Goal: Find specific page/section: Find specific page/section

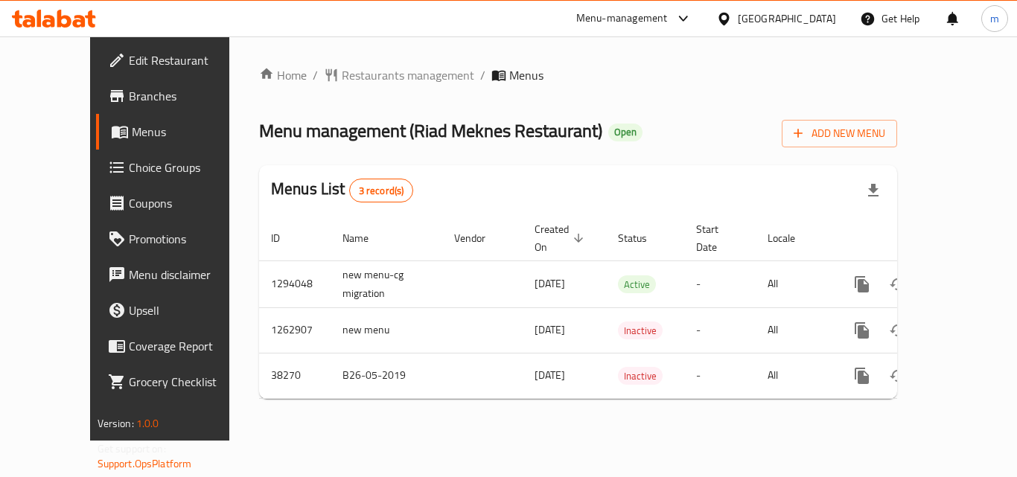
click at [767, 13] on div "[GEOGRAPHIC_DATA]" at bounding box center [787, 18] width 98 height 16
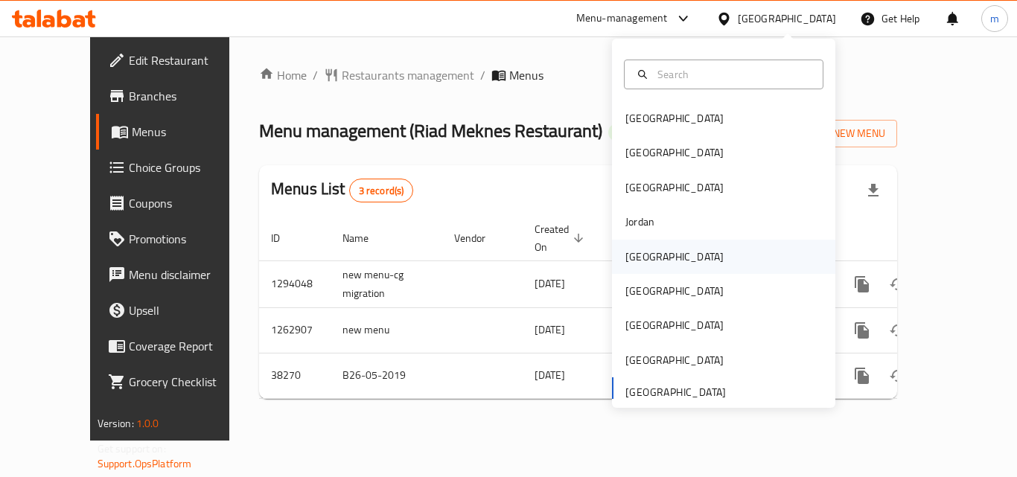
click at [625, 255] on div "[GEOGRAPHIC_DATA]" at bounding box center [674, 257] width 98 height 16
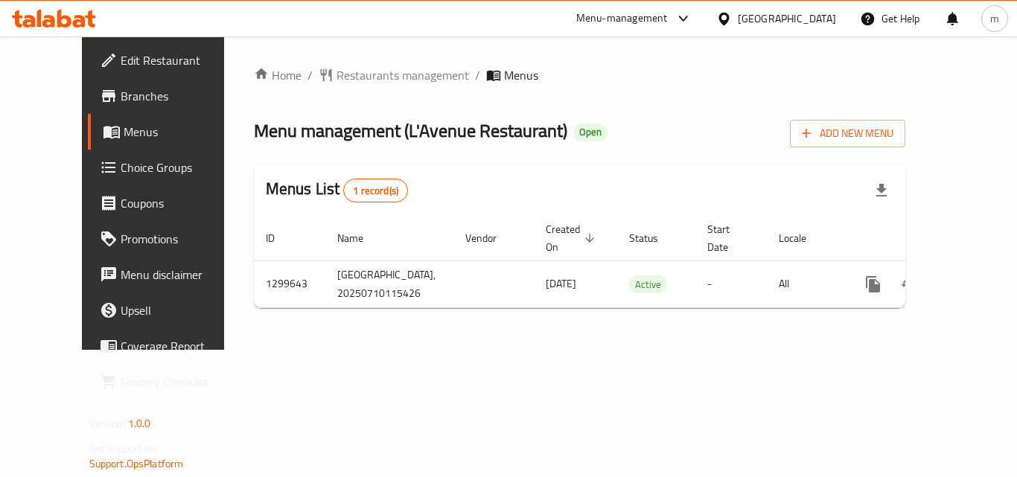
click at [121, 93] on span "Branches" at bounding box center [180, 96] width 119 height 18
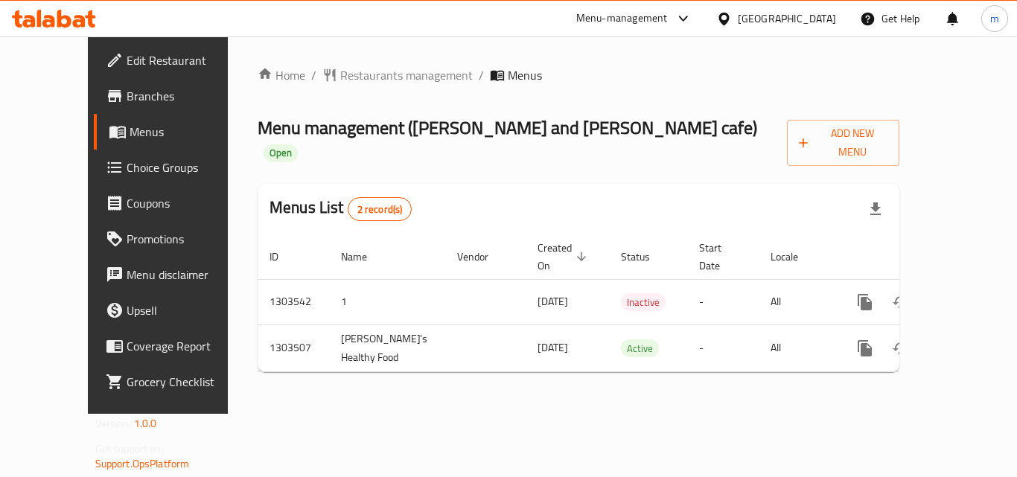
click at [750, 19] on div "[GEOGRAPHIC_DATA]" at bounding box center [787, 18] width 98 height 16
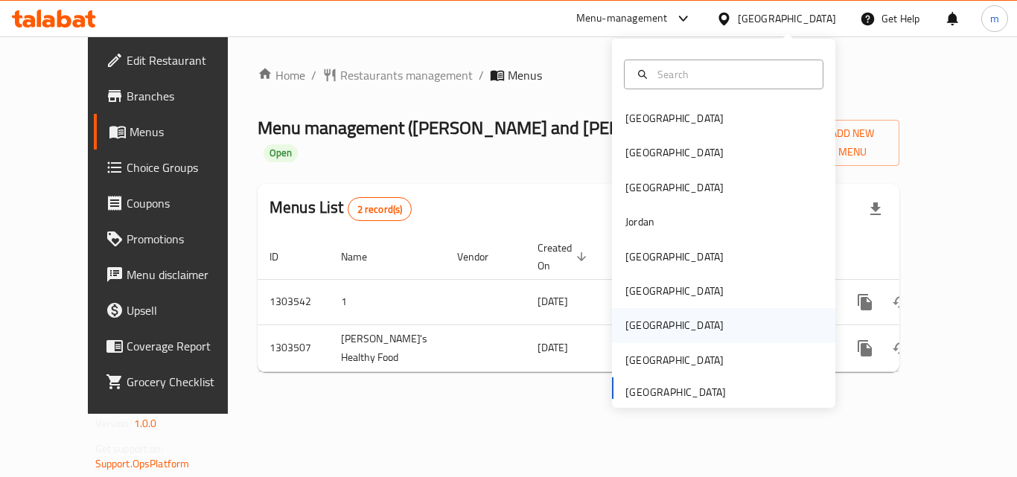
click at [625, 325] on div "[GEOGRAPHIC_DATA]" at bounding box center [674, 325] width 98 height 16
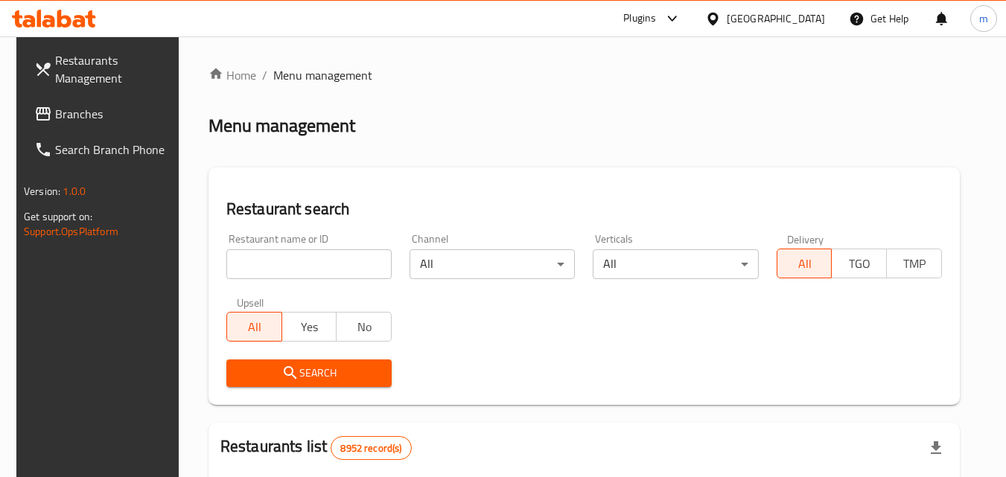
click at [55, 108] on span "Branches" at bounding box center [114, 114] width 118 height 18
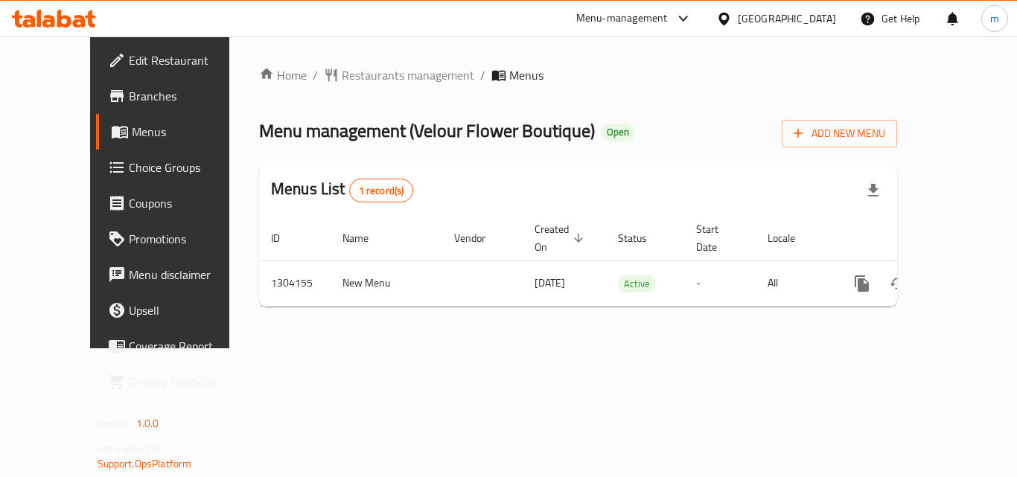
click at [738, 21] on div at bounding box center [727, 18] width 22 height 16
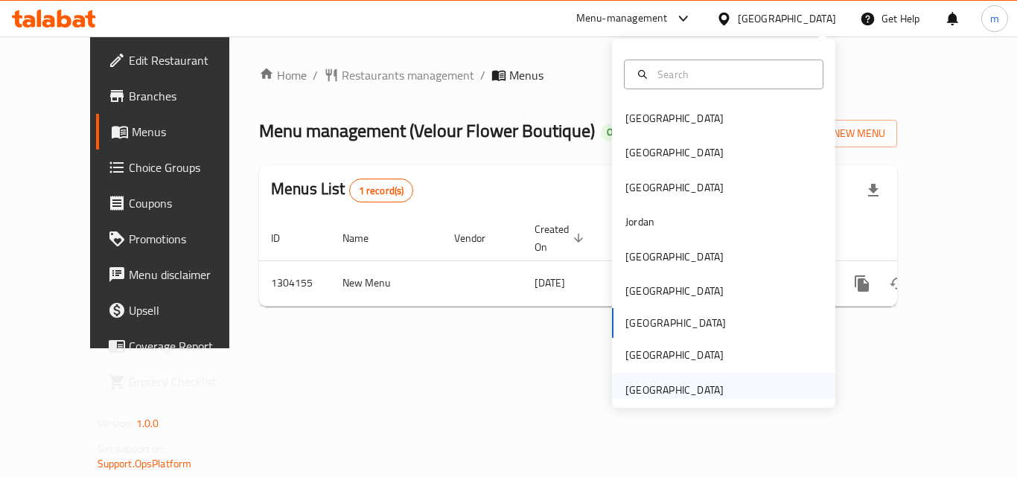
click at [654, 386] on div "[GEOGRAPHIC_DATA]" at bounding box center [674, 390] width 98 height 16
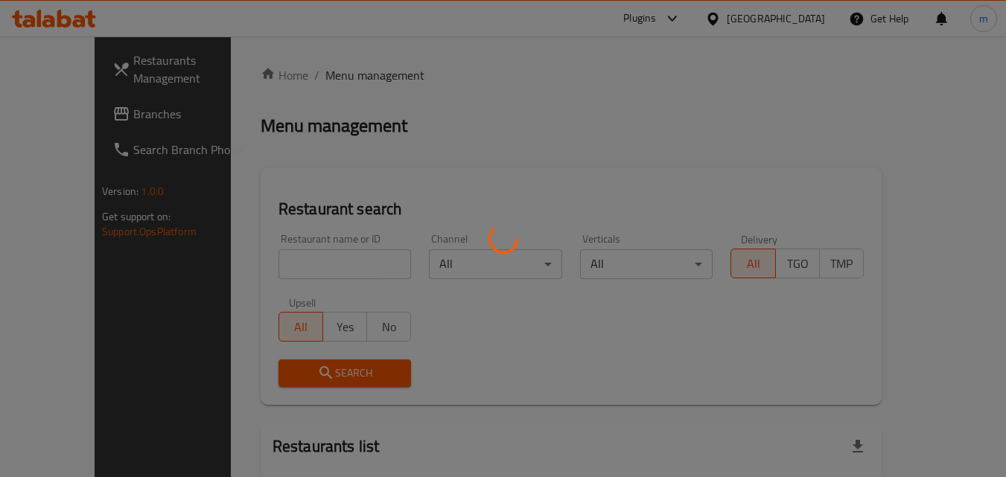
click at [51, 115] on div at bounding box center [503, 238] width 1006 height 477
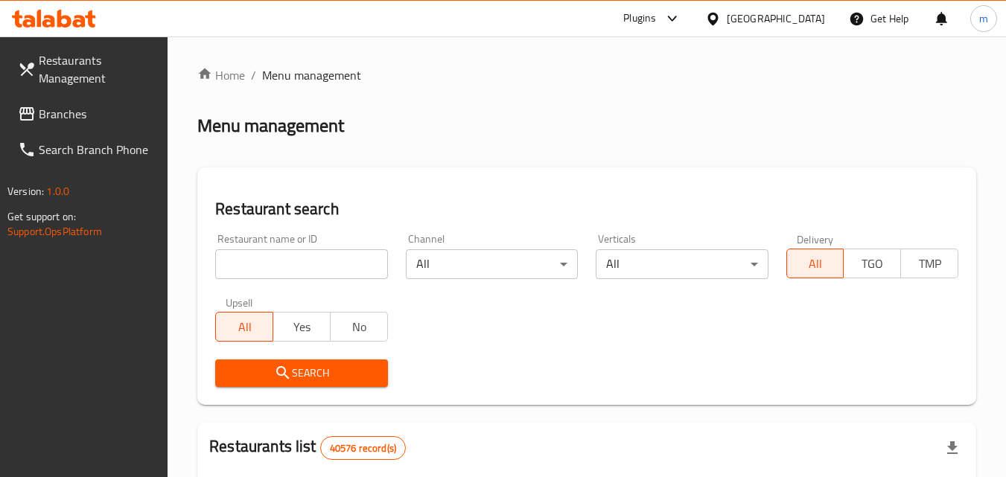
click at [51, 115] on span "Branches" at bounding box center [98, 114] width 118 height 18
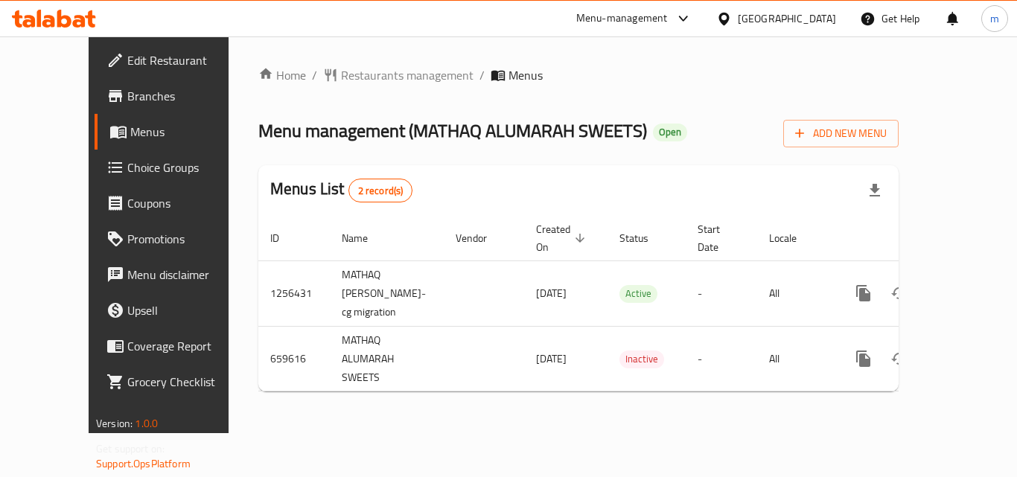
click at [130, 141] on span "Menus" at bounding box center [188, 132] width 116 height 18
click at [109, 79] on link "Branches" at bounding box center [177, 96] width 164 height 36
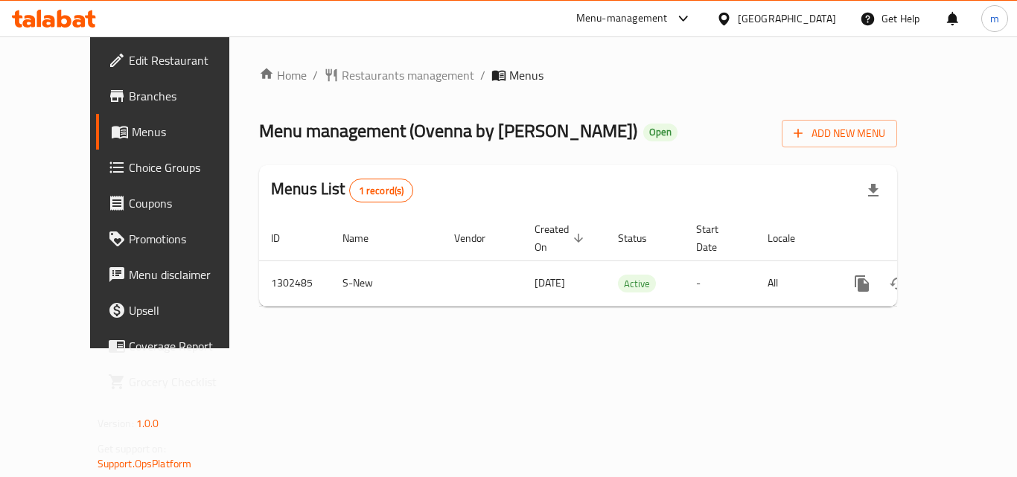
click at [783, 25] on div "[GEOGRAPHIC_DATA]" at bounding box center [787, 18] width 98 height 16
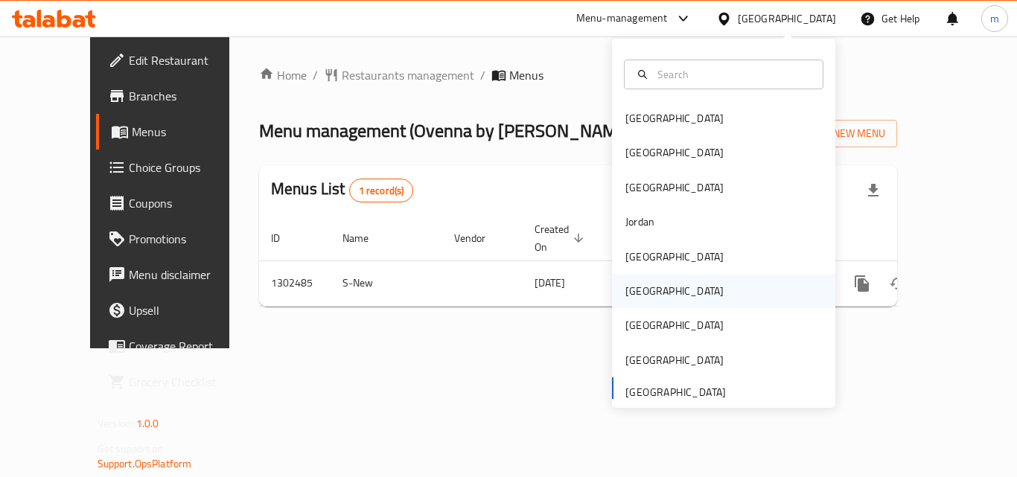
click at [636, 297] on div "[GEOGRAPHIC_DATA]" at bounding box center [674, 291] width 98 height 16
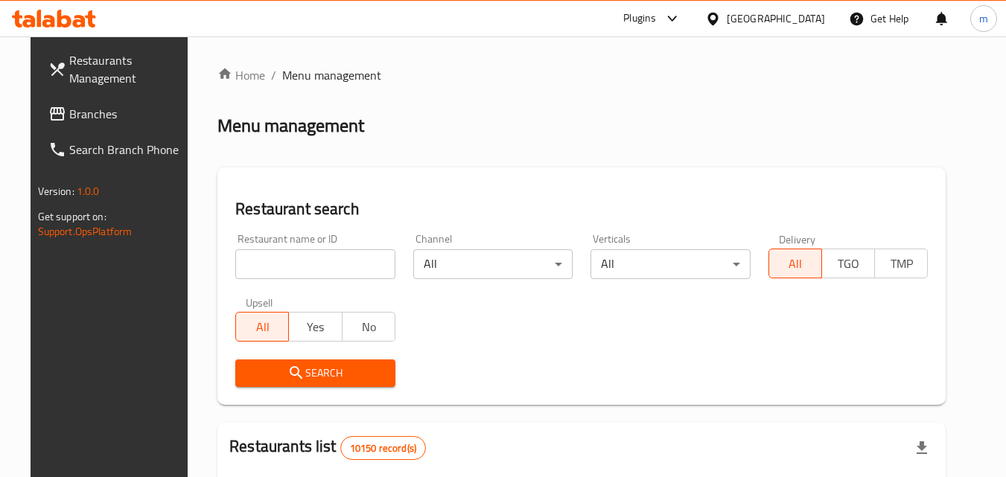
click at [69, 115] on span "Branches" at bounding box center [128, 114] width 118 height 18
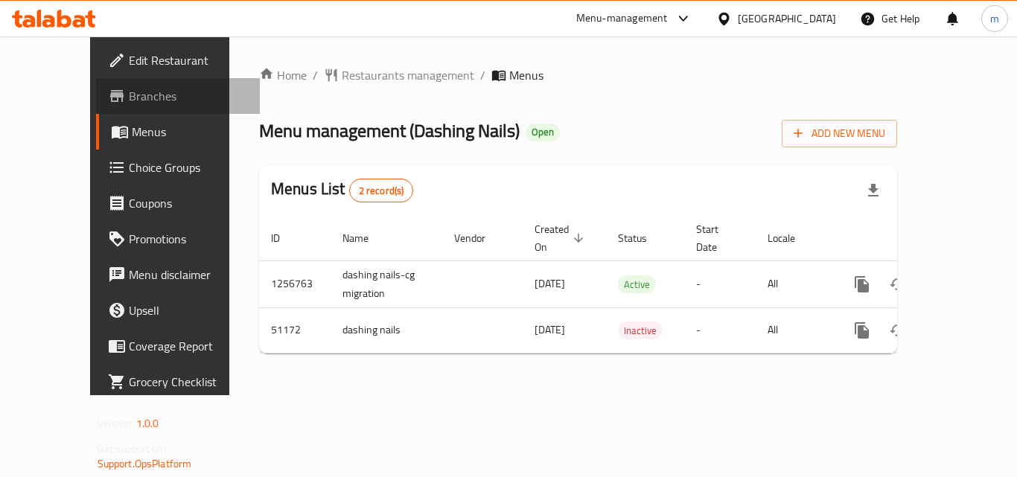
click at [129, 87] on span "Branches" at bounding box center [188, 96] width 119 height 18
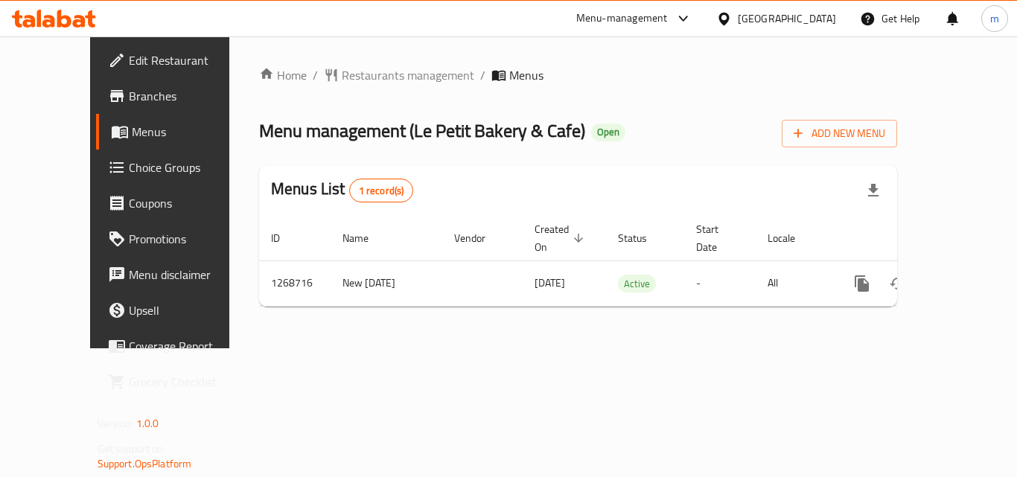
click at [732, 17] on icon at bounding box center [724, 19] width 16 height 16
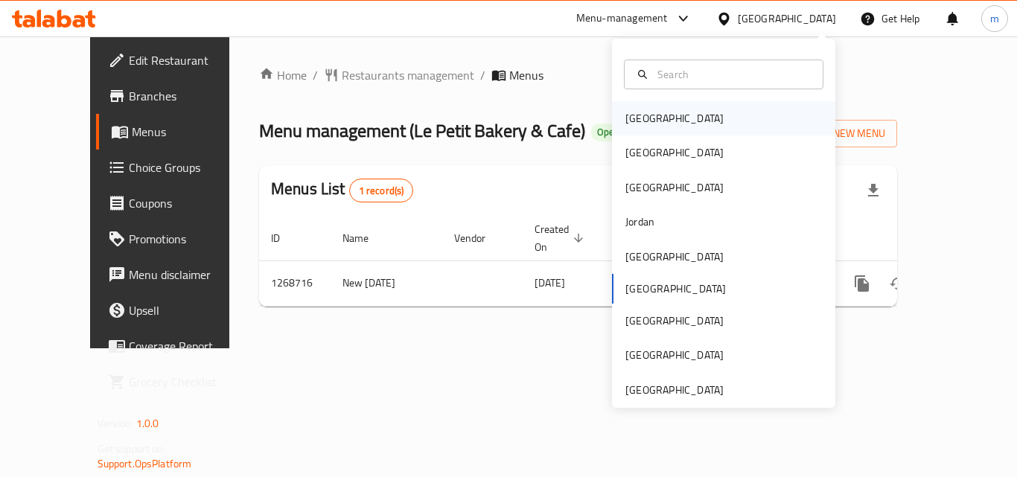
click at [663, 106] on div "Bahrain" at bounding box center [723, 118] width 223 height 34
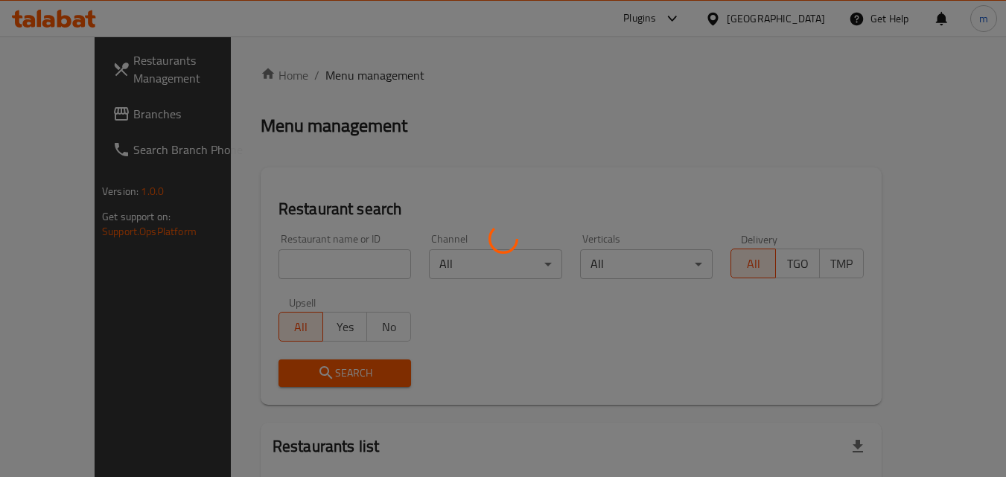
click at [51, 112] on div at bounding box center [503, 238] width 1006 height 477
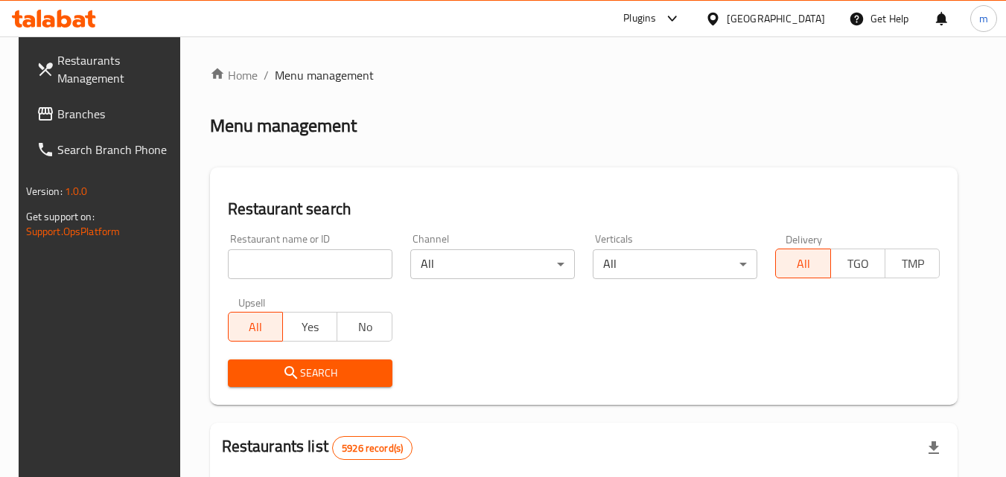
click at [36, 107] on icon at bounding box center [45, 114] width 18 height 18
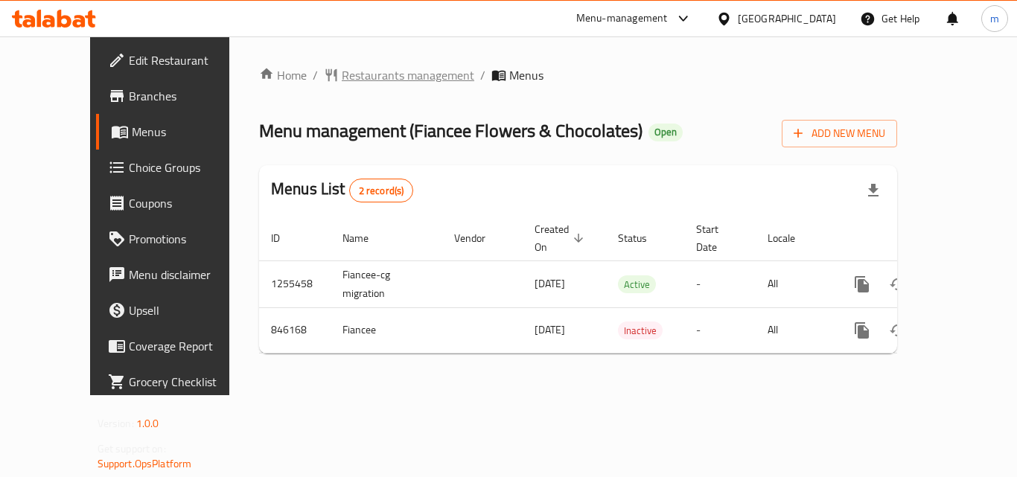
click at [348, 71] on span "Restaurants management" at bounding box center [408, 75] width 133 height 18
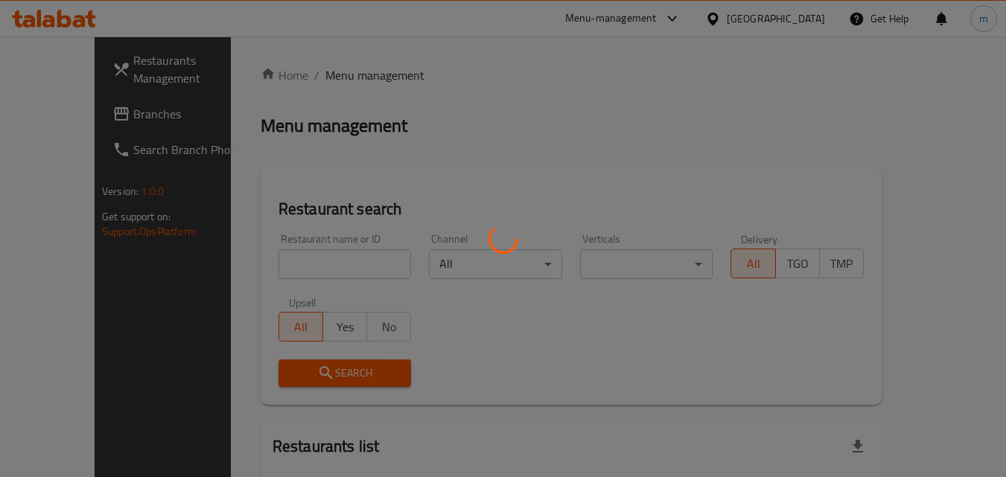
click at [54, 115] on div at bounding box center [503, 238] width 1006 height 477
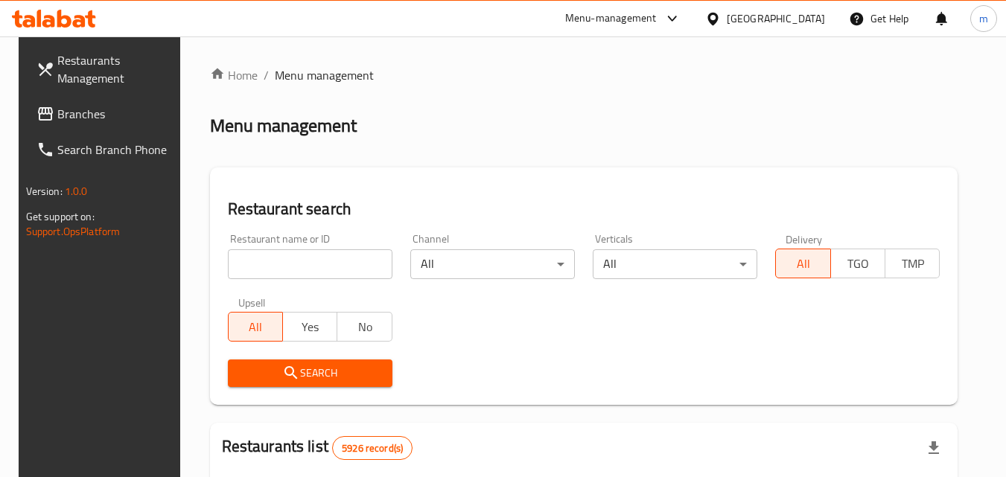
click at [727, 10] on div at bounding box center [716, 18] width 22 height 16
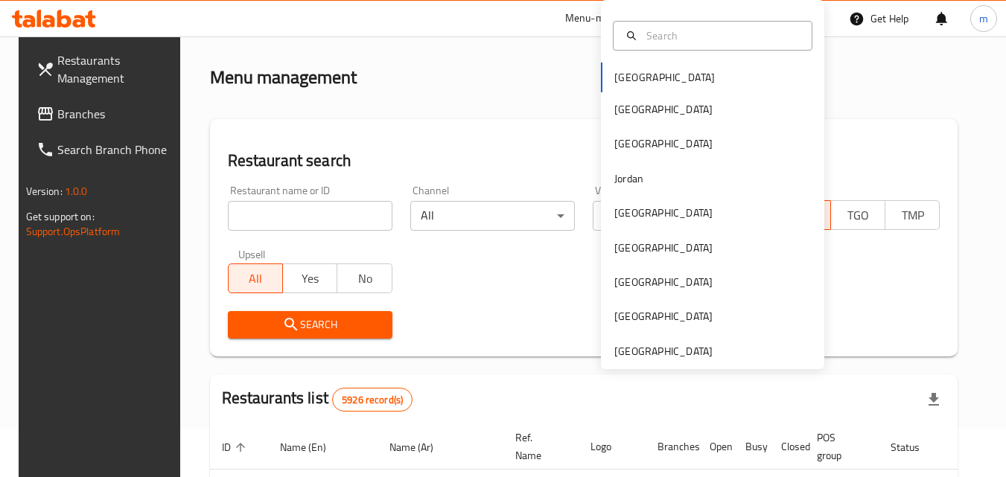
scroll to position [74, 0]
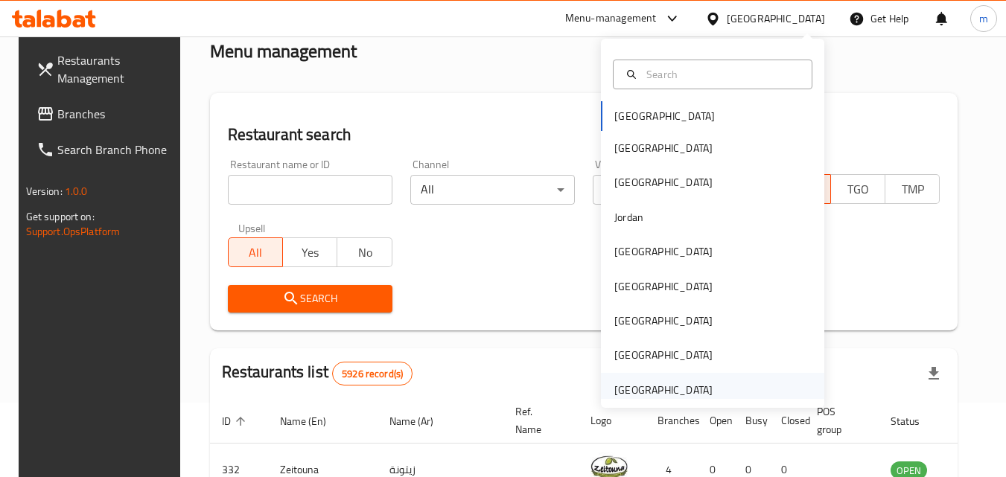
click at [678, 388] on div "[GEOGRAPHIC_DATA]" at bounding box center [663, 390] width 98 height 16
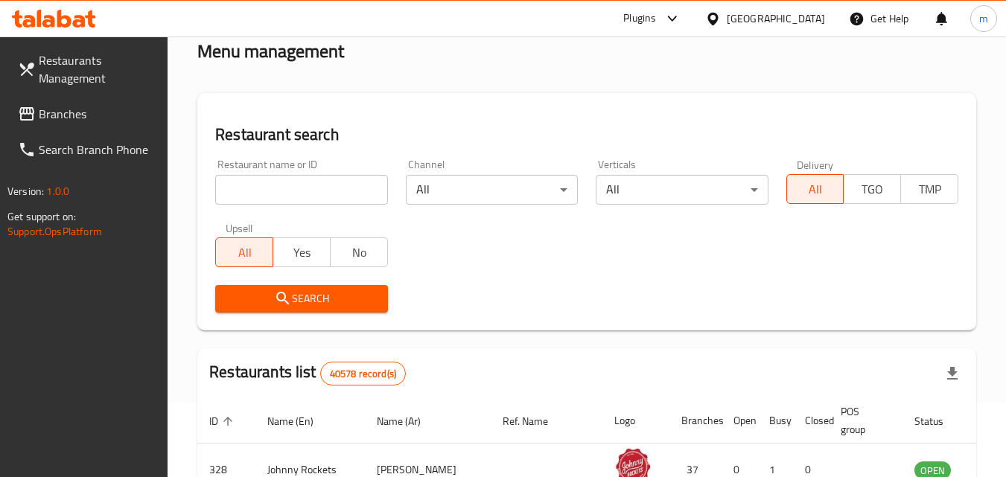
click at [64, 121] on span "Branches" at bounding box center [98, 114] width 118 height 18
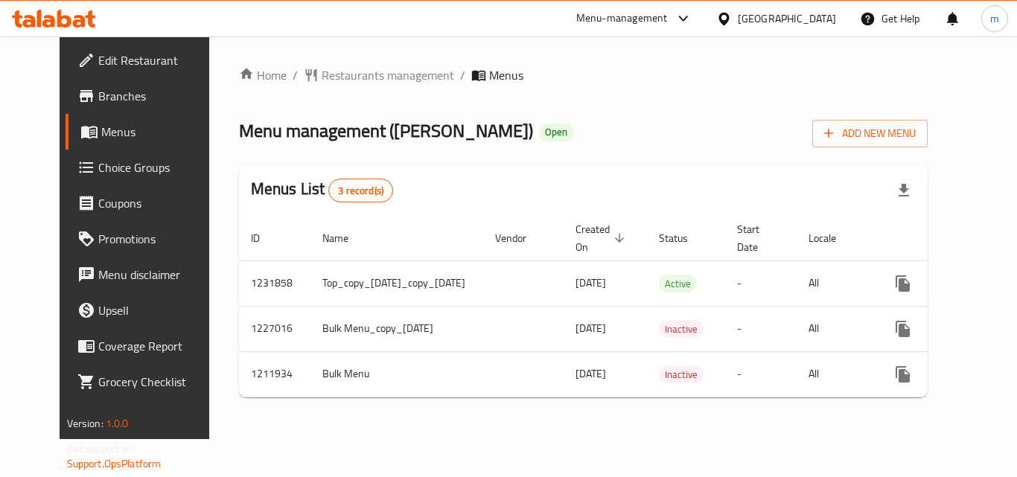
click at [98, 85] on link "Branches" at bounding box center [148, 96] width 164 height 36
click at [89, 86] on link "Branches" at bounding box center [148, 96] width 164 height 36
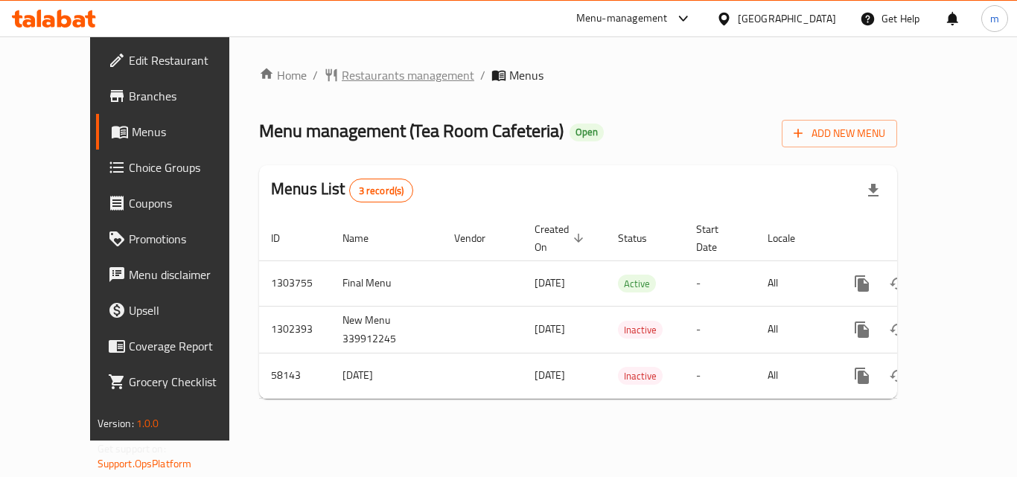
click at [342, 73] on span "Restaurants management" at bounding box center [408, 75] width 133 height 18
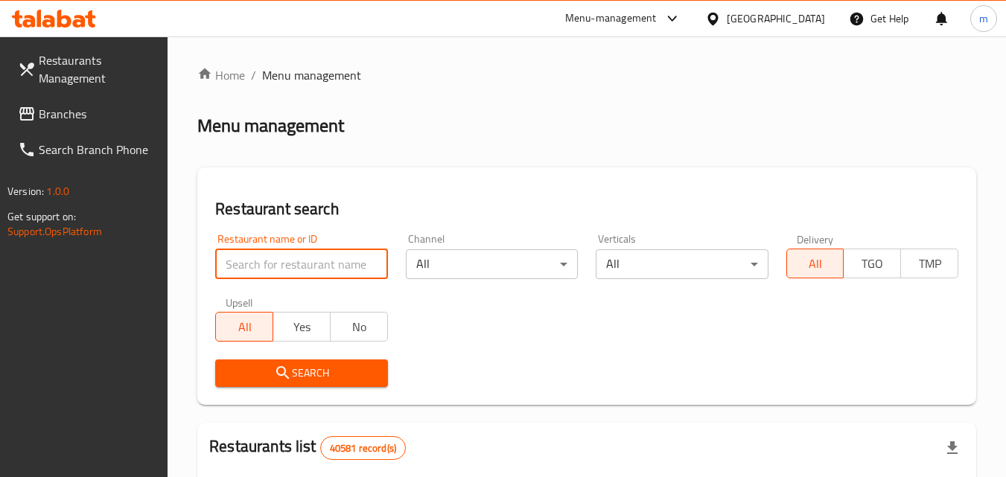
click at [304, 261] on input "search" at bounding box center [301, 264] width 172 height 30
paste input "28404"
type input "28404"
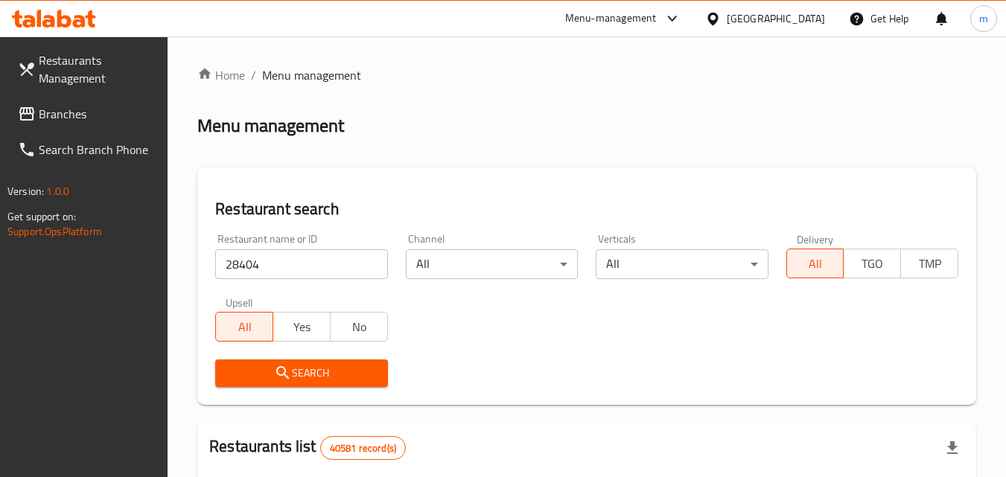
drag, startPoint x: 322, startPoint y: 346, endPoint x: 323, endPoint y: 364, distance: 17.9
click at [322, 363] on div "Restaurant name or ID 28404 Restaurant name or ID Channel All ​ Verticals All ​…" at bounding box center [586, 310] width 761 height 171
drag, startPoint x: 323, startPoint y: 364, endPoint x: 322, endPoint y: 348, distance: 16.4
click at [324, 364] on span "Search" at bounding box center [301, 373] width 148 height 19
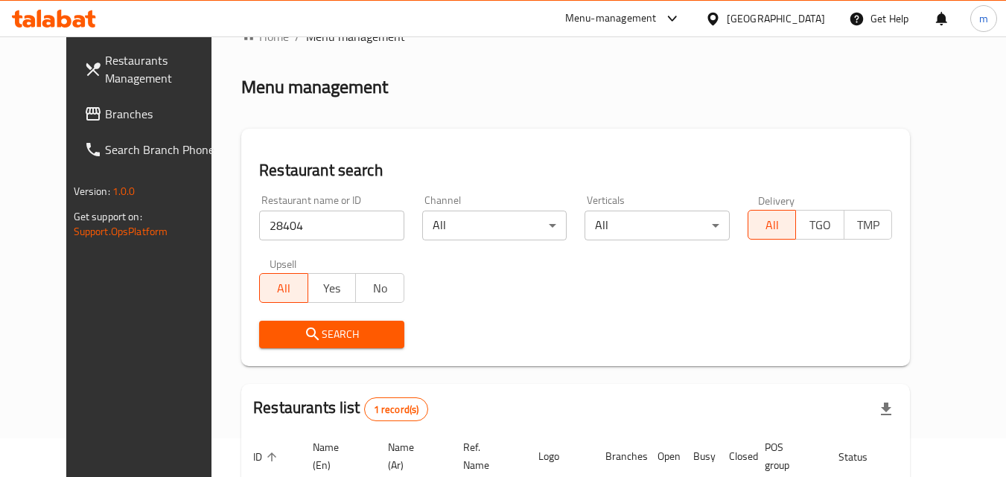
scroll to position [149, 0]
